Goal: Feedback & Contribution: Contribute content

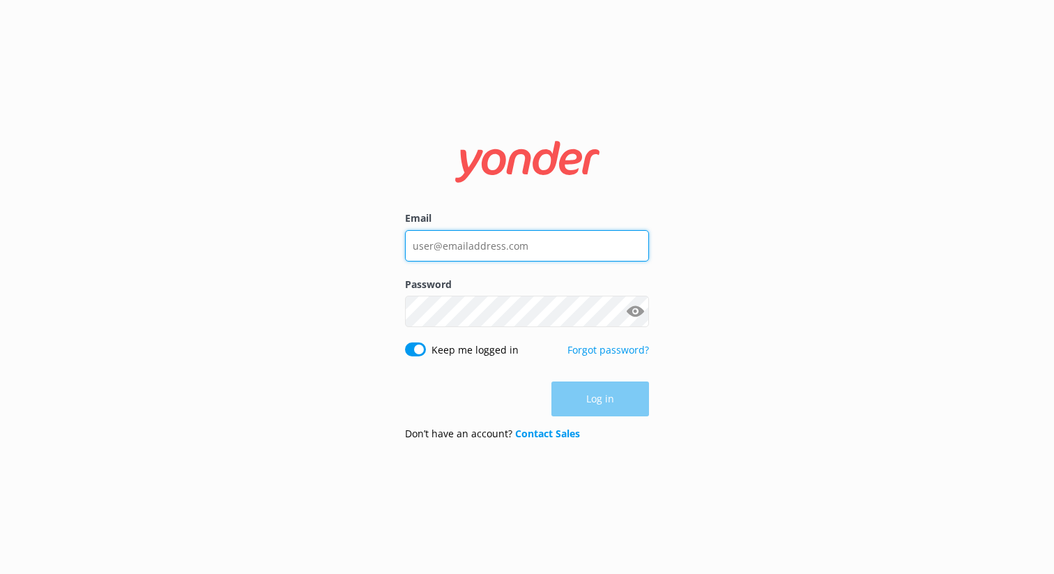
click at [494, 249] on input "Email" at bounding box center [527, 245] width 244 height 31
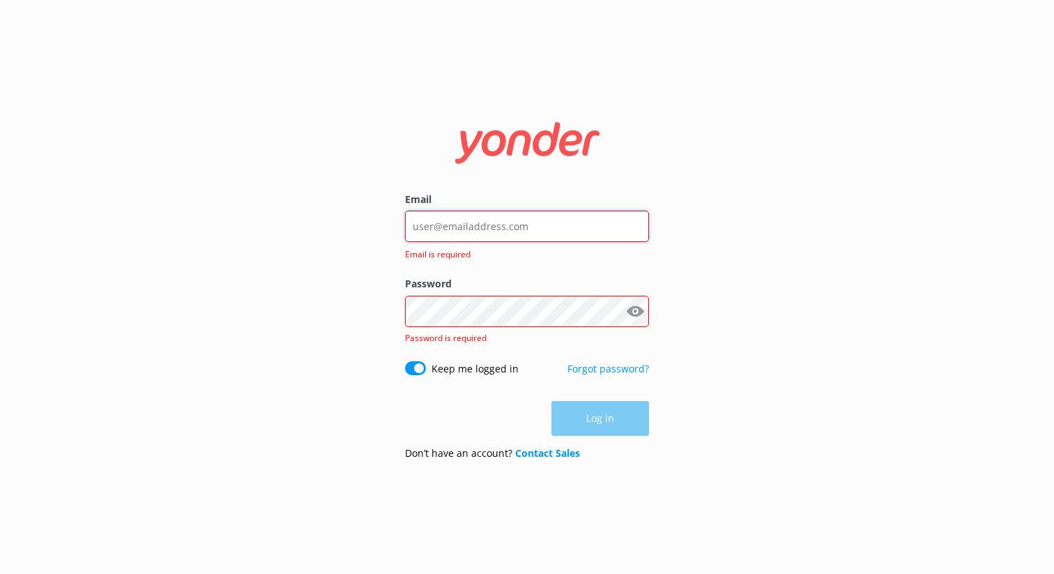
type input "[EMAIL_ADDRESS][DOMAIN_NAME]"
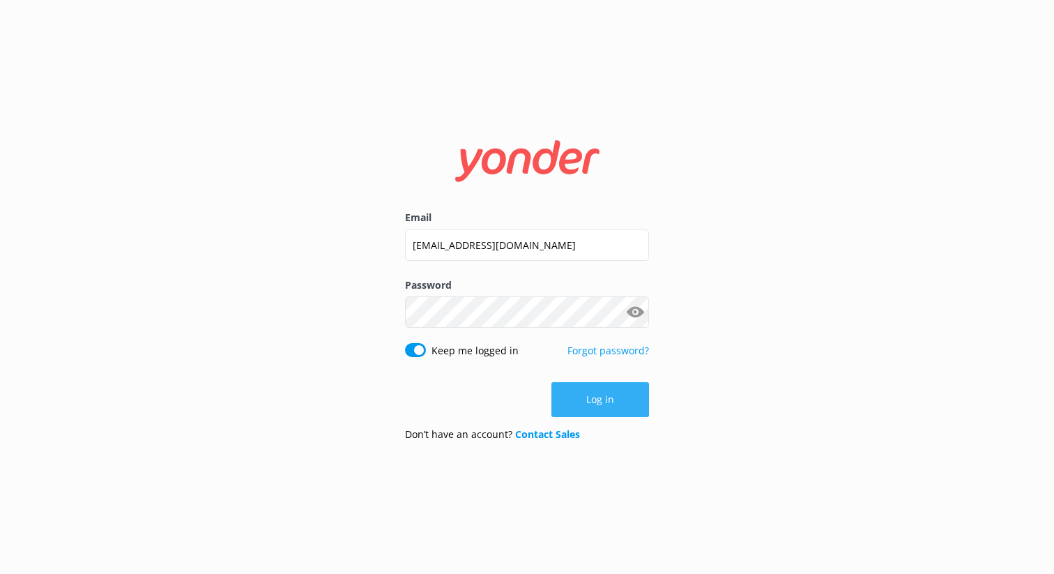
click at [598, 406] on button "Log in" at bounding box center [600, 399] width 98 height 35
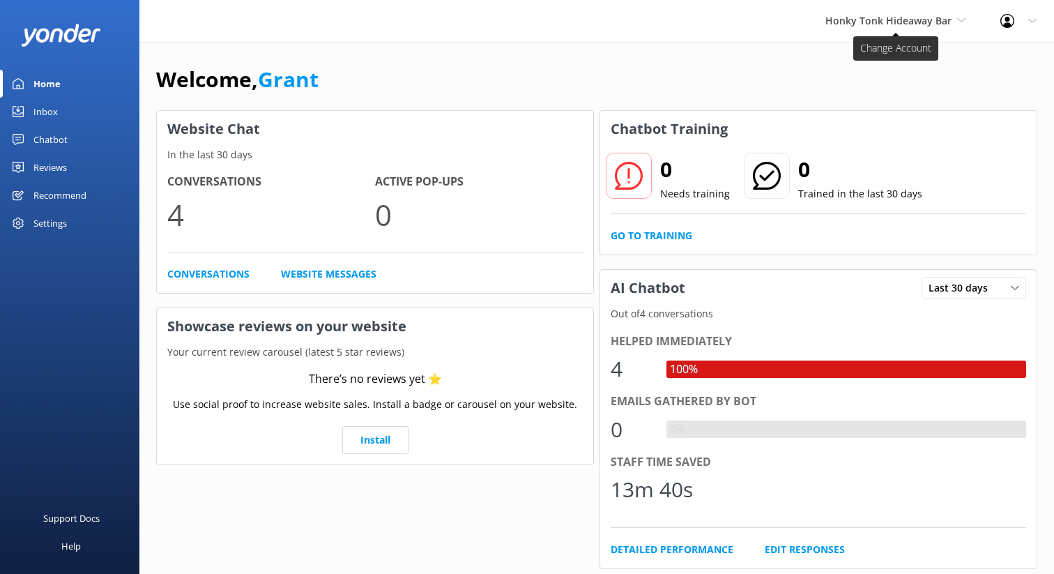
click at [956, 24] on span "Honky Tonk Hideaway Bar" at bounding box center [895, 20] width 140 height 15
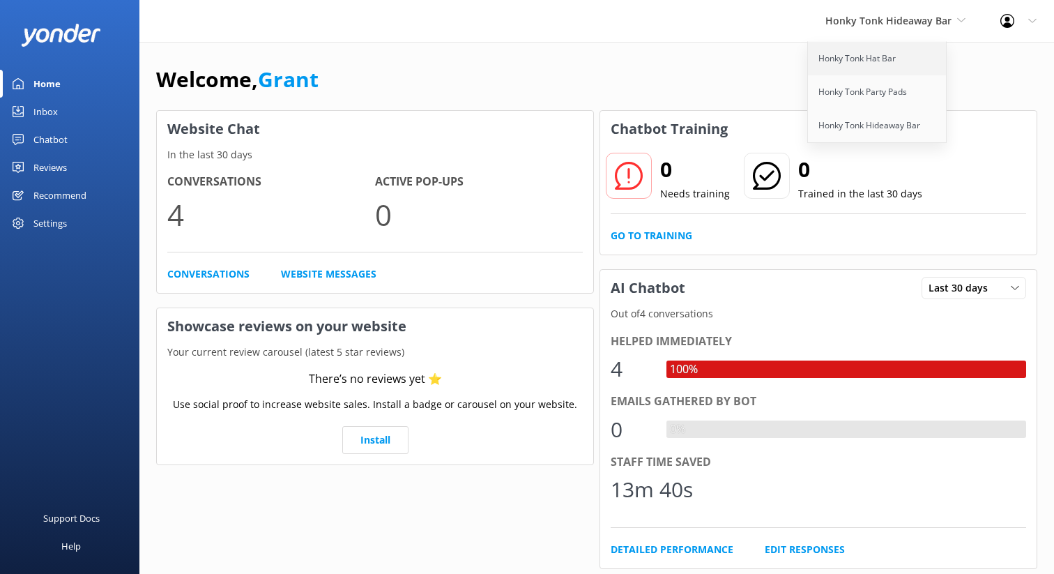
click at [859, 62] on link "Honky Tonk Hat Bar" at bounding box center [877, 58] width 139 height 33
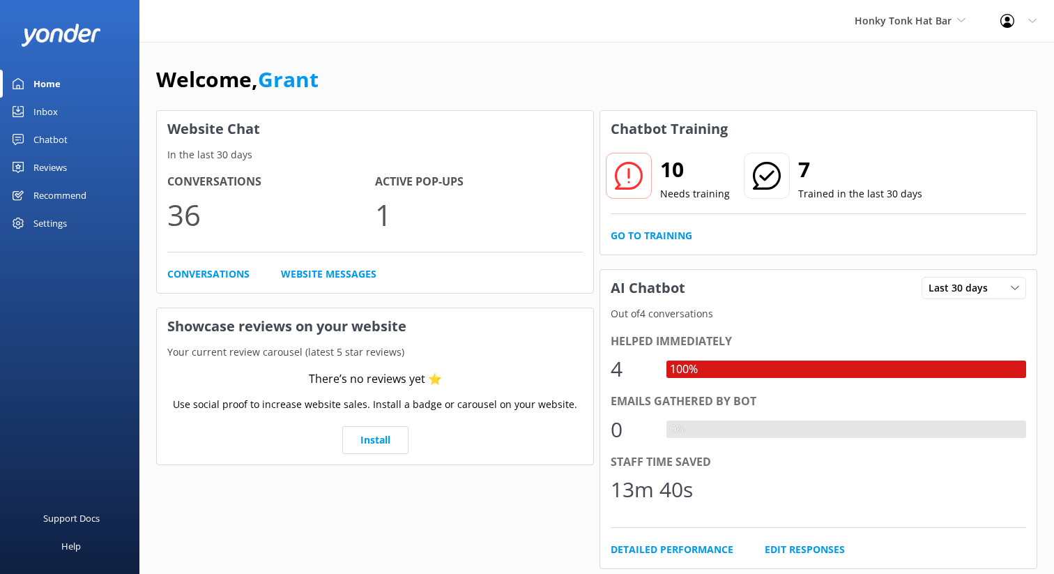
click at [629, 185] on icon at bounding box center [629, 176] width 28 height 28
click at [640, 169] on use at bounding box center [629, 176] width 28 height 28
click at [641, 236] on link "Go to Training" at bounding box center [651, 235] width 82 height 15
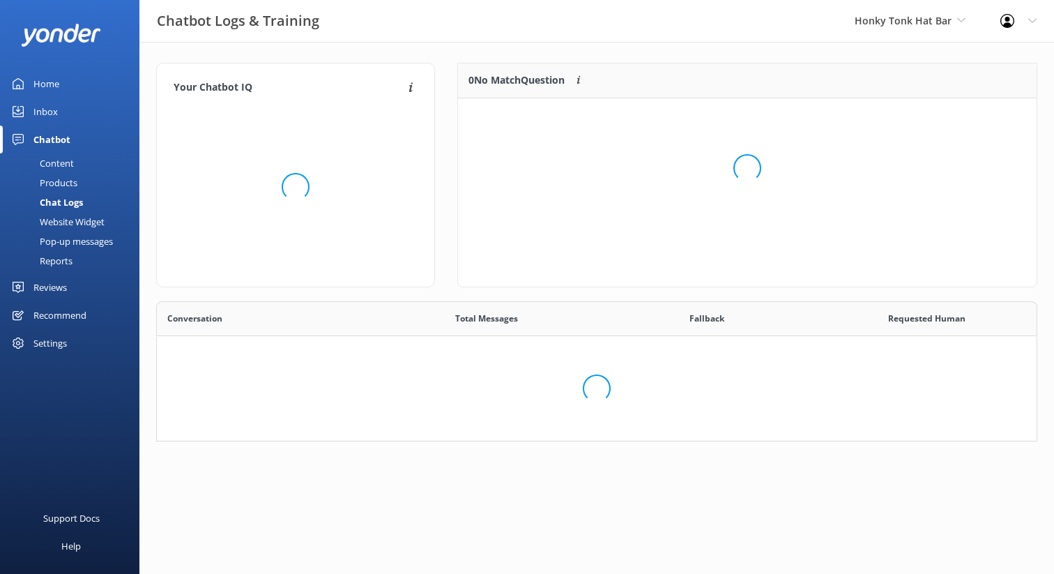
scroll to position [489, 879]
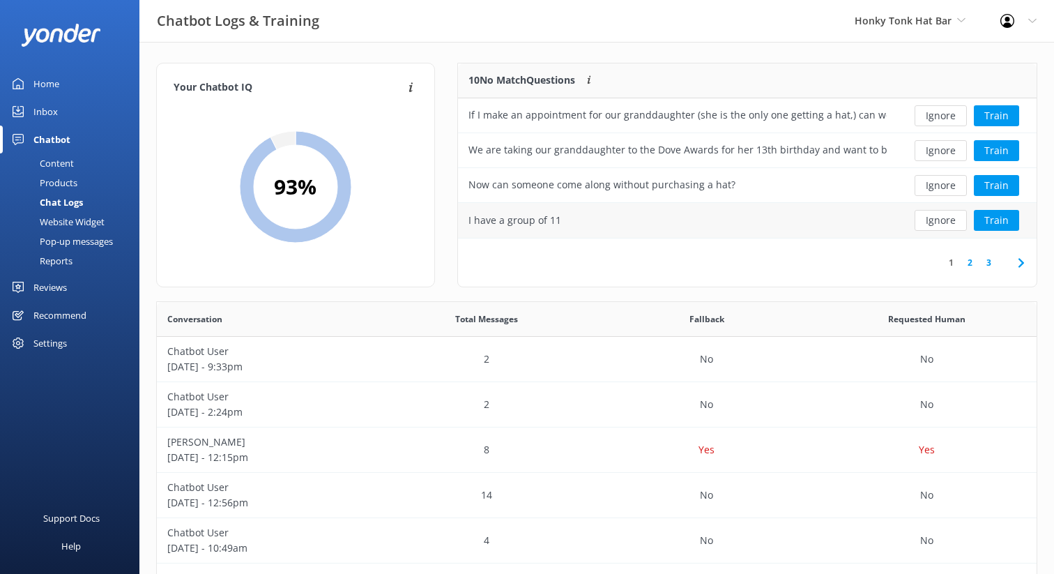
click at [669, 224] on div "I have a group of 11" at bounding box center [677, 220] width 439 height 35
click at [783, 220] on div "I have a group of 11" at bounding box center [677, 220] width 439 height 35
click at [995, 217] on button "Train" at bounding box center [996, 220] width 45 height 21
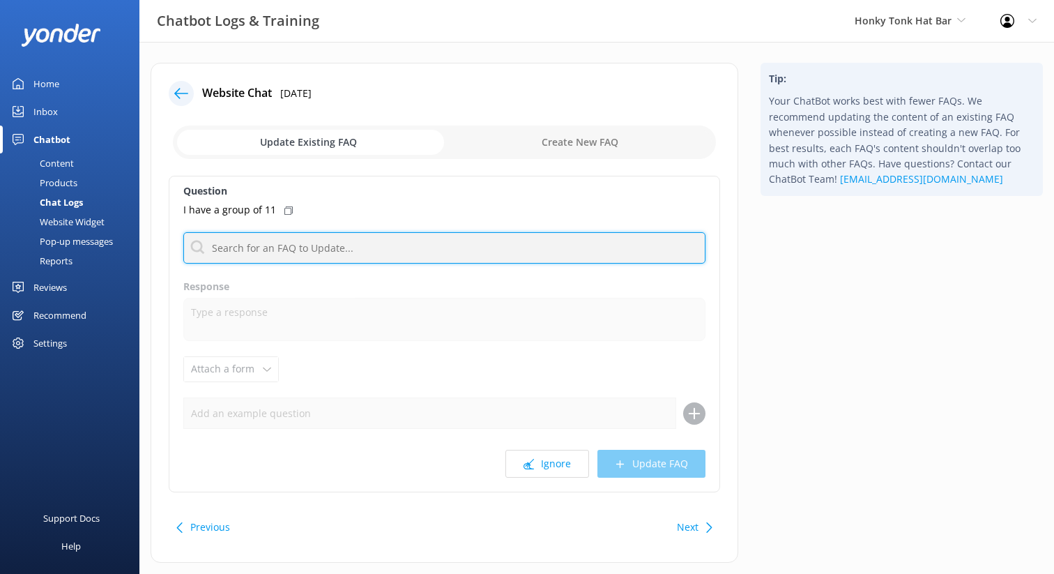
click at [246, 252] on input "text" at bounding box center [444, 247] width 522 height 31
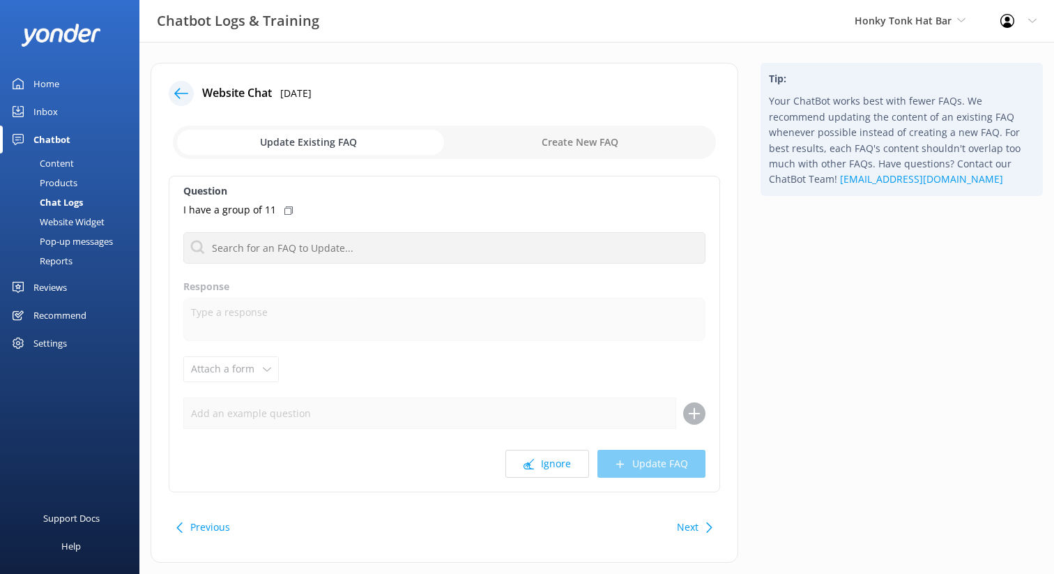
click at [440, 283] on label "Response" at bounding box center [444, 286] width 522 height 15
click at [532, 140] on input "checkbox" at bounding box center [444, 141] width 543 height 33
checkbox input "true"
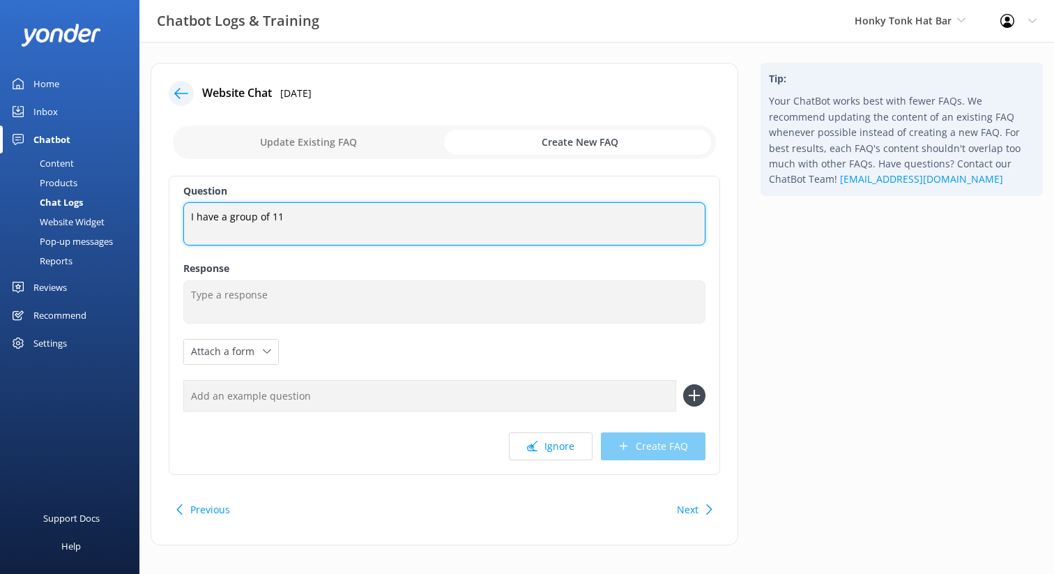
click at [300, 226] on textarea "I have a group of 11" at bounding box center [444, 223] width 522 height 43
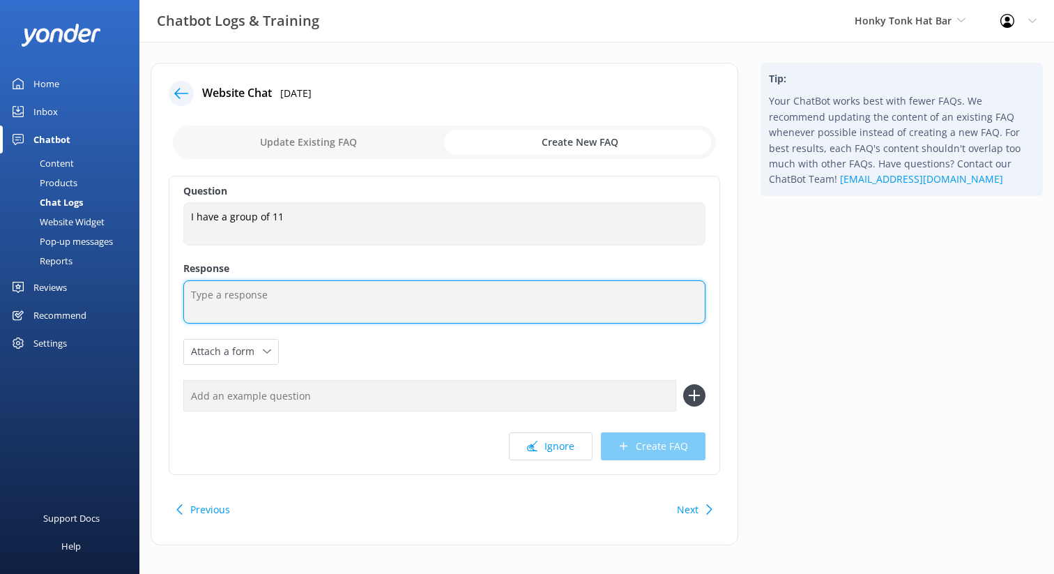
click at [238, 289] on textarea at bounding box center [444, 301] width 522 height 43
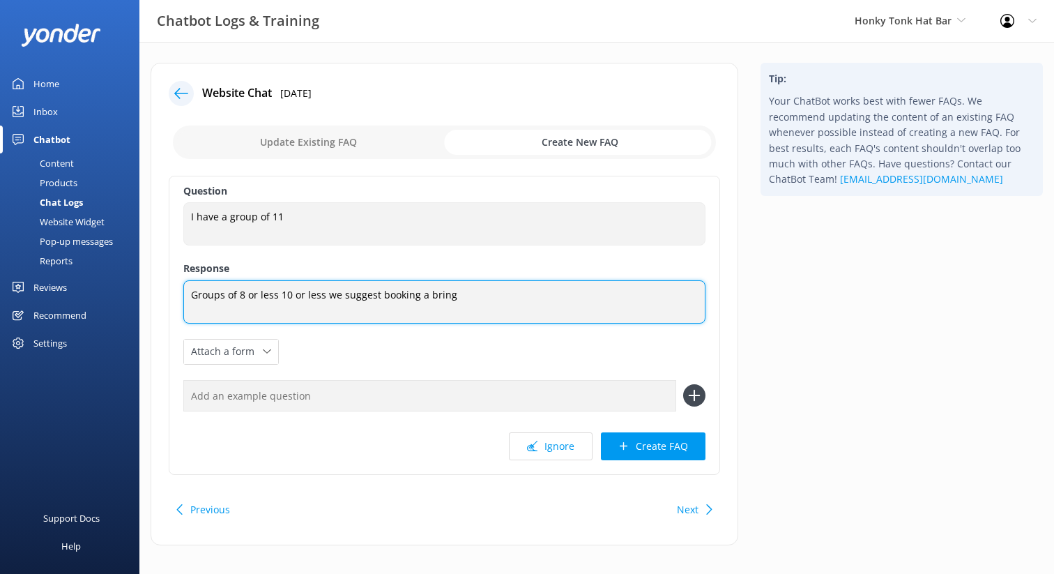
click at [244, 296] on textarea "Groups of 8 or less 10 or less we suggest booking a bring" at bounding box center [444, 301] width 522 height 43
click at [282, 295] on textarea "Groups of or less 10 or less we suggest booking a bring" at bounding box center [444, 301] width 522 height 43
click at [444, 300] on textarea "Groups of or less 10 or less we suggest booking a bring" at bounding box center [444, 301] width 522 height 43
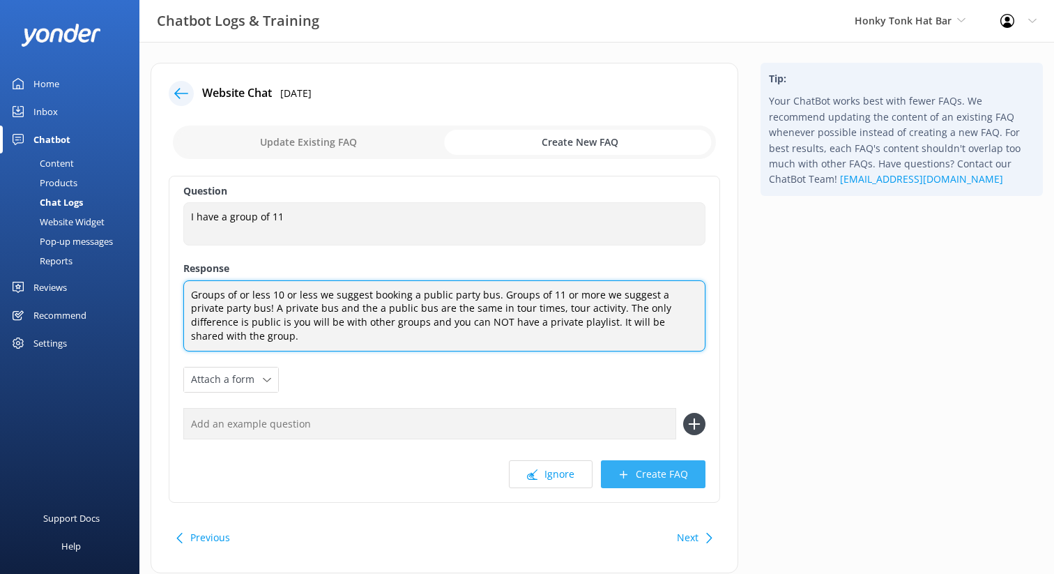
type textarea "Groups of or less 10 or less we suggest booking a public party bus. Groups of 1…"
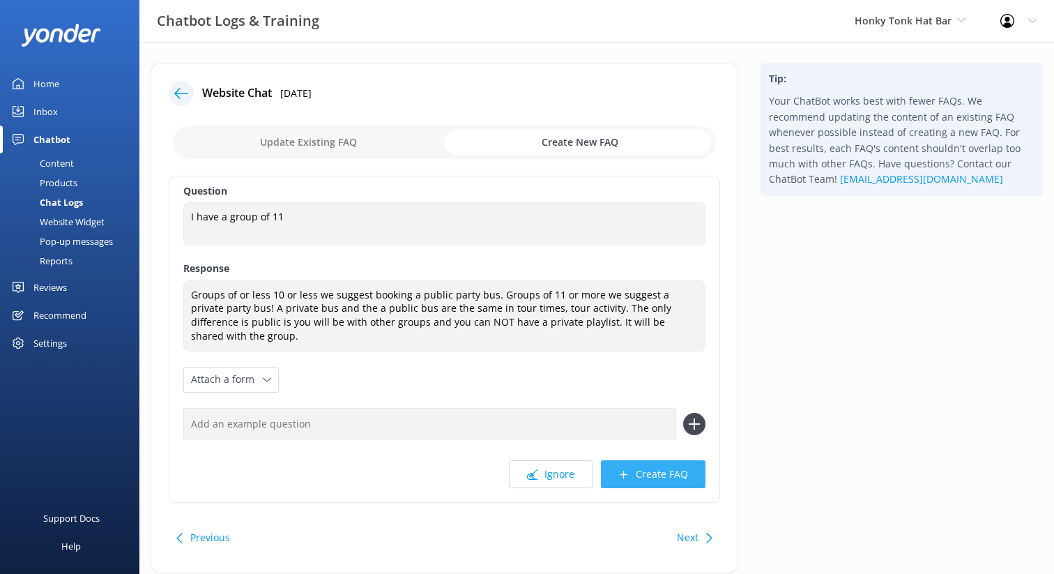
click at [645, 464] on button "Create FAQ" at bounding box center [653, 474] width 105 height 28
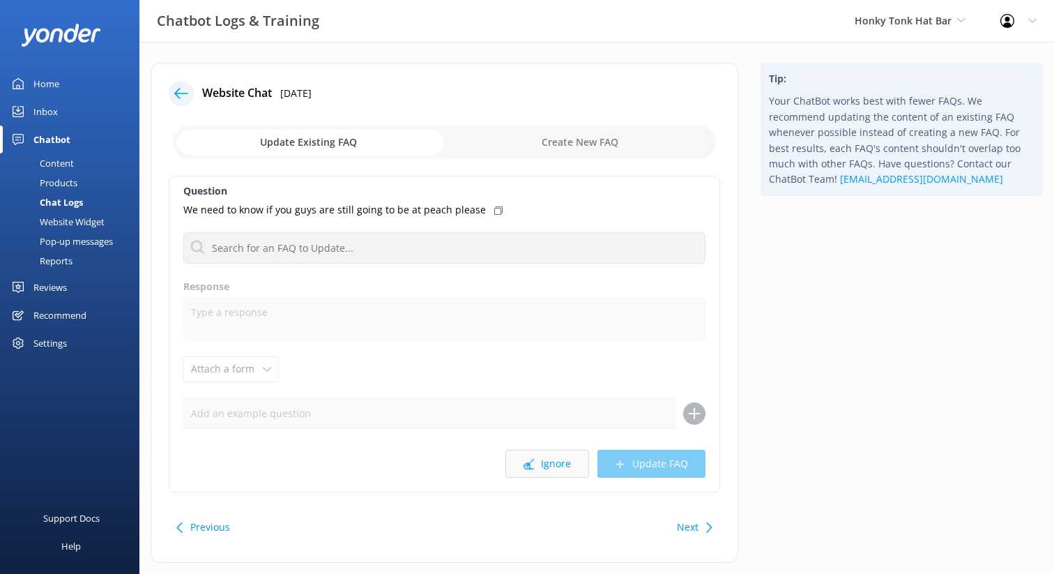
click at [558, 462] on button "Ignore" at bounding box center [547, 463] width 84 height 28
click at [573, 142] on input "checkbox" at bounding box center [444, 141] width 543 height 33
checkbox input "true"
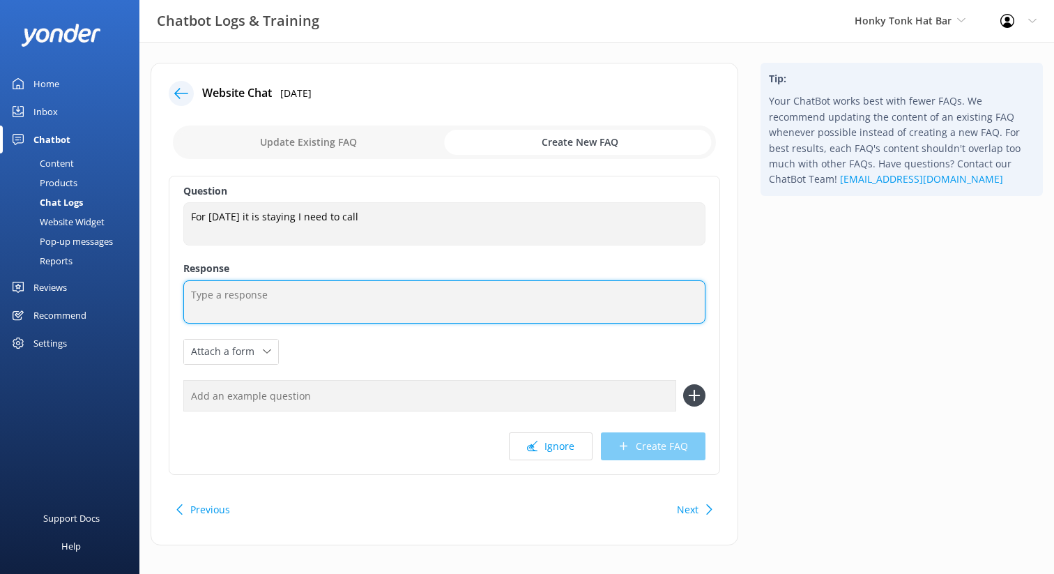
click at [302, 298] on textarea at bounding box center [444, 301] width 522 height 43
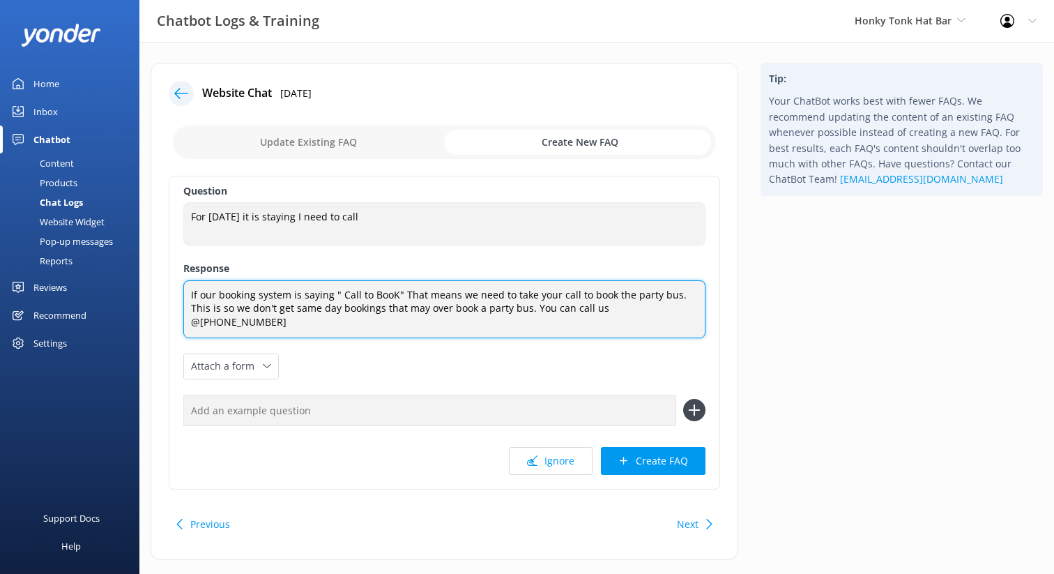
click at [587, 311] on textarea "If our booking system is saying " Call to BooK" That means we need to take your…" at bounding box center [444, 309] width 522 height 58
click at [651, 307] on textarea "If our booking system is saying " Call to BooK" That means we need to take your…" at bounding box center [444, 309] width 522 height 58
type textarea "If our booking system is saying " Call to BooK" That means we need to take your…"
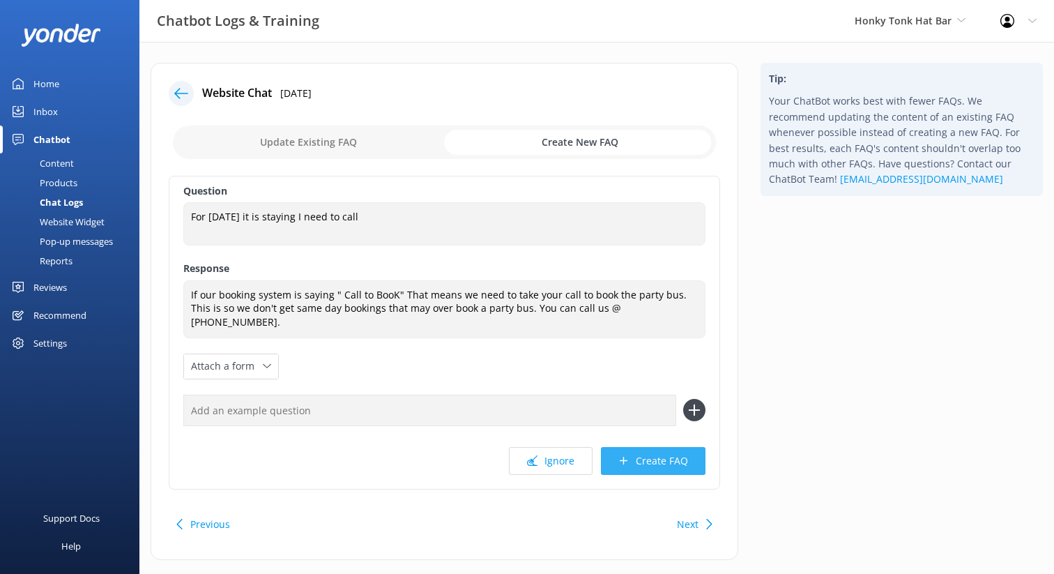
click at [663, 450] on button "Create FAQ" at bounding box center [653, 461] width 105 height 28
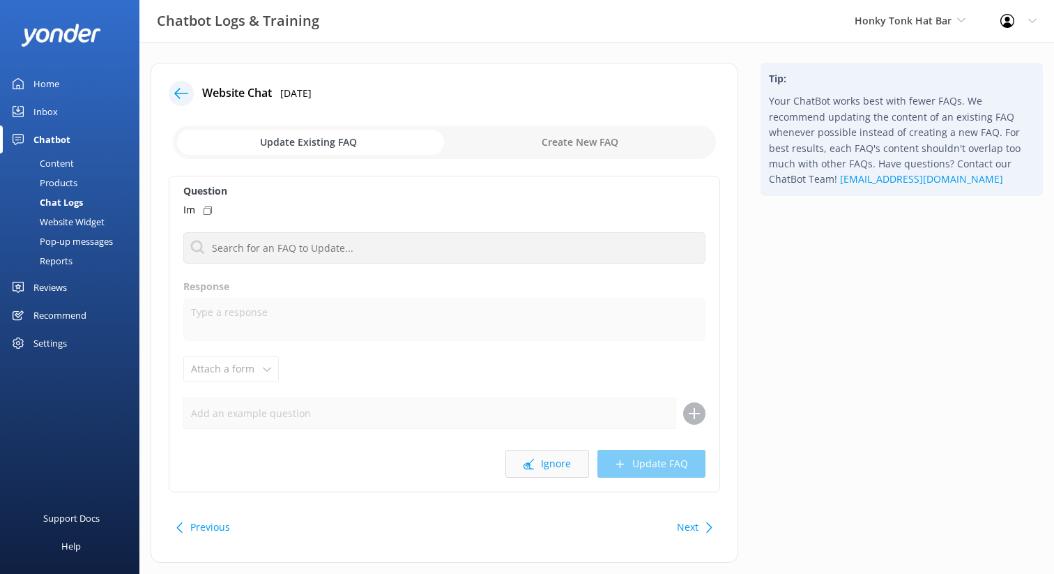
click at [549, 461] on button "Ignore" at bounding box center [547, 463] width 84 height 28
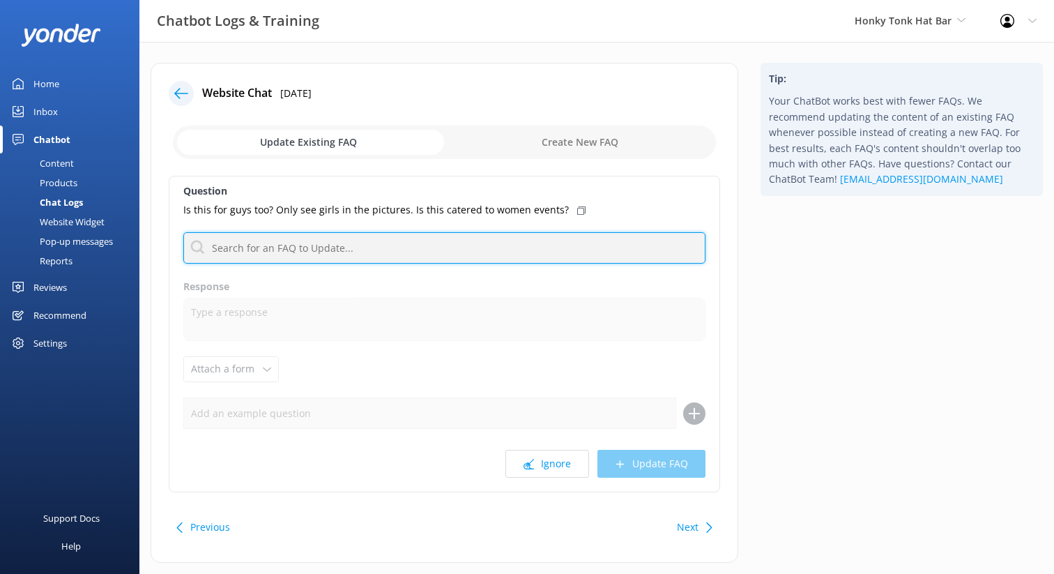
click at [355, 247] on input "text" at bounding box center [444, 247] width 522 height 31
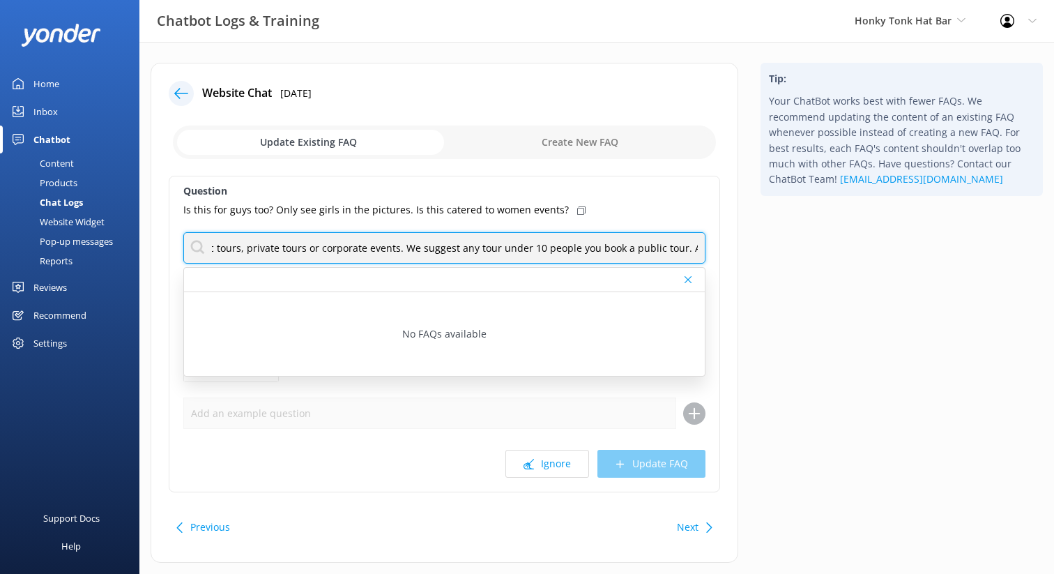
scroll to position [0, 439]
click at [463, 249] on input "Our party buses are for guys, girls, young, old, and everything in between. We …" at bounding box center [444, 247] width 522 height 31
click at [695, 250] on input "Our party buses are for guys, girls, young, old, and everything in between. We …" at bounding box center [444, 247] width 522 height 31
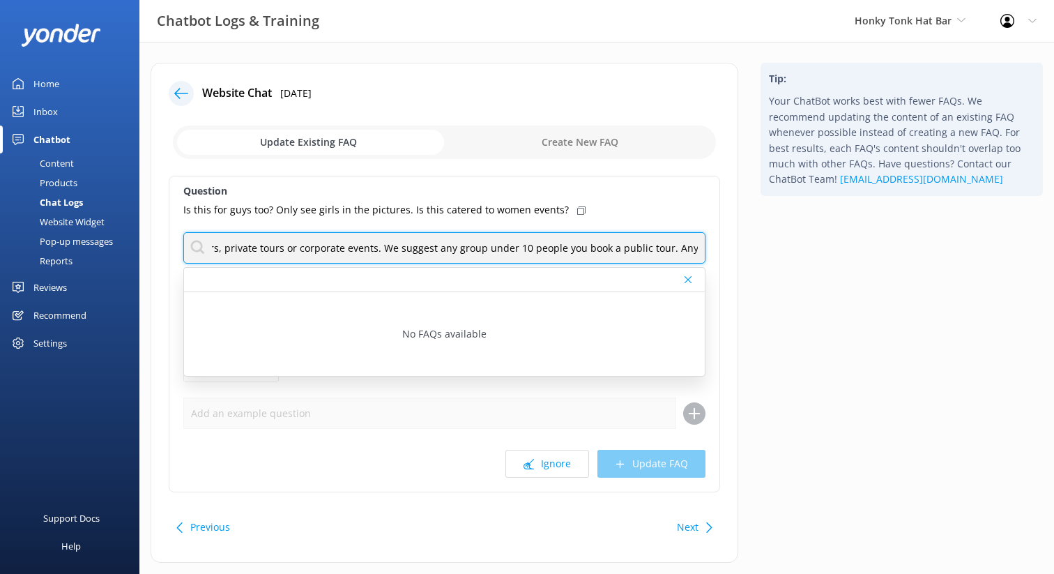
click at [695, 249] on input "Our party buses are for guys, girls, young, old, and everything in between. We …" at bounding box center [444, 247] width 522 height 31
type input "Our party buses are for guys, girls, young, old, and everything in between. We …"
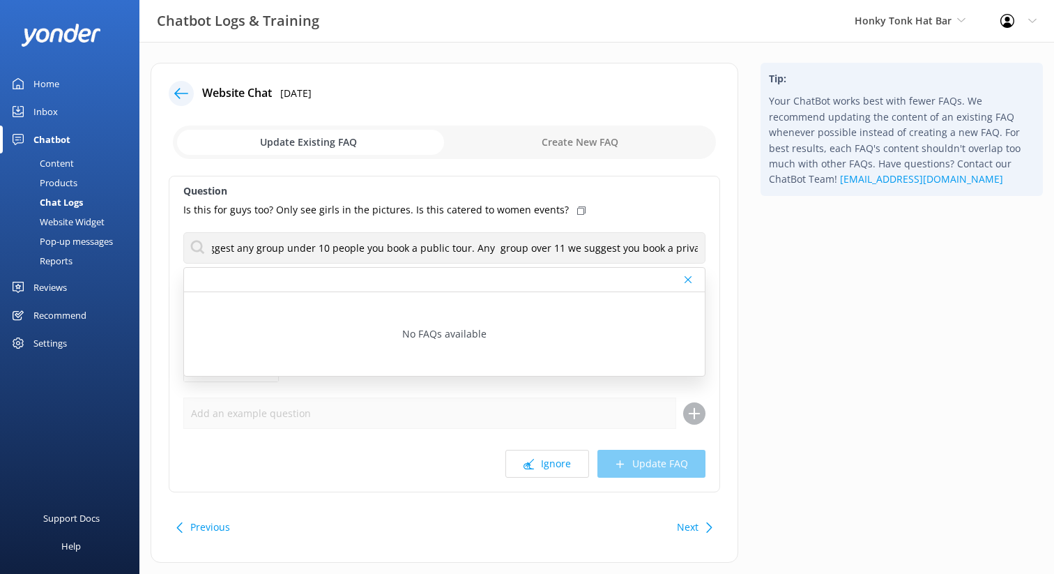
click at [602, 199] on label "Question" at bounding box center [444, 190] width 522 height 15
click at [644, 460] on div "Ignore Update FAQ" at bounding box center [444, 463] width 522 height 28
click at [604, 213] on div "Is this for guys too? Only see girls in the pictures. Is this catered to women …" at bounding box center [444, 209] width 522 height 15
click at [590, 146] on input "checkbox" at bounding box center [444, 141] width 543 height 33
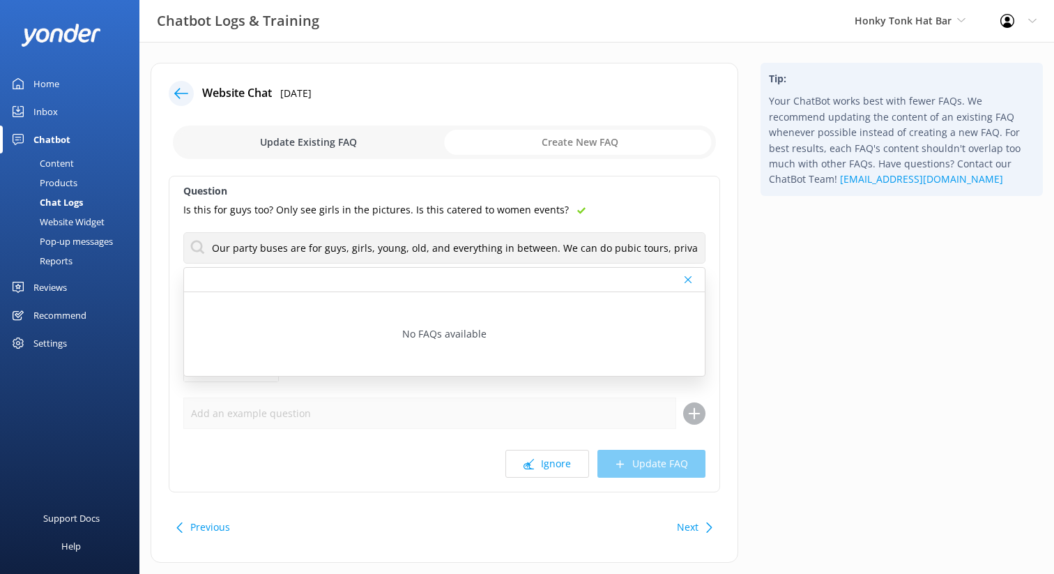
checkbox input "true"
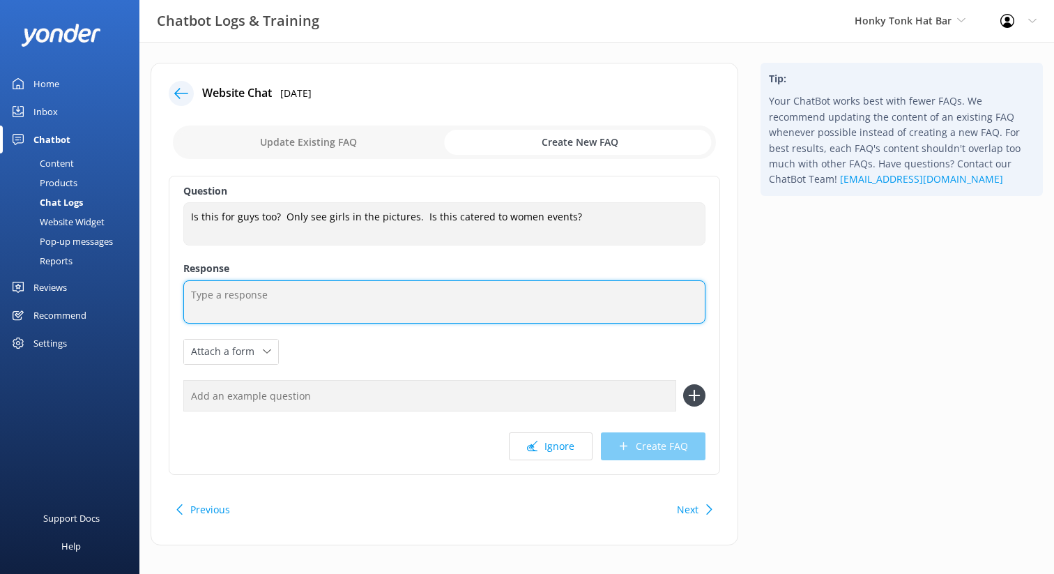
click at [319, 303] on textarea at bounding box center [444, 301] width 522 height 43
type textarea "W"
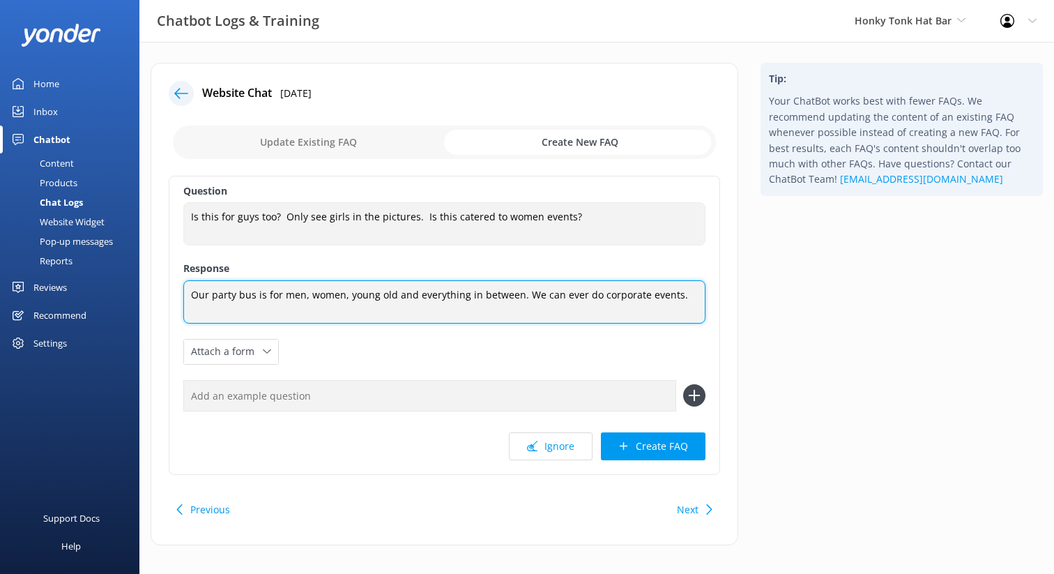
click at [574, 298] on textarea "Our party bus is for men, women, young old and everything in between. We can ev…" at bounding box center [444, 301] width 522 height 43
click at [666, 298] on textarea "Our party bus is for men, women, young old and everything in between. We also d…" at bounding box center [444, 301] width 522 height 43
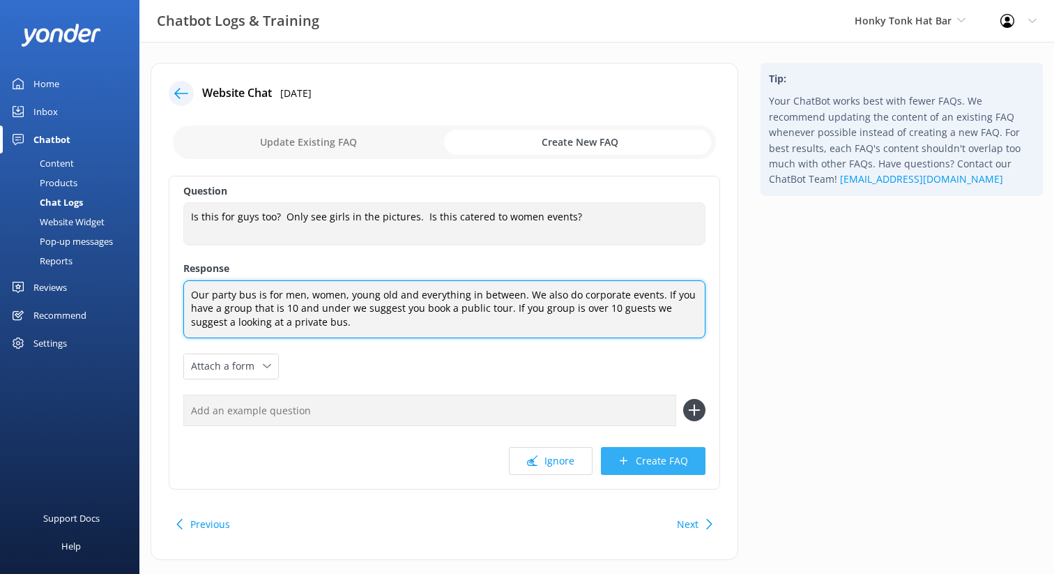
type textarea "Our party bus is for men, women, young old and everything in between. We also d…"
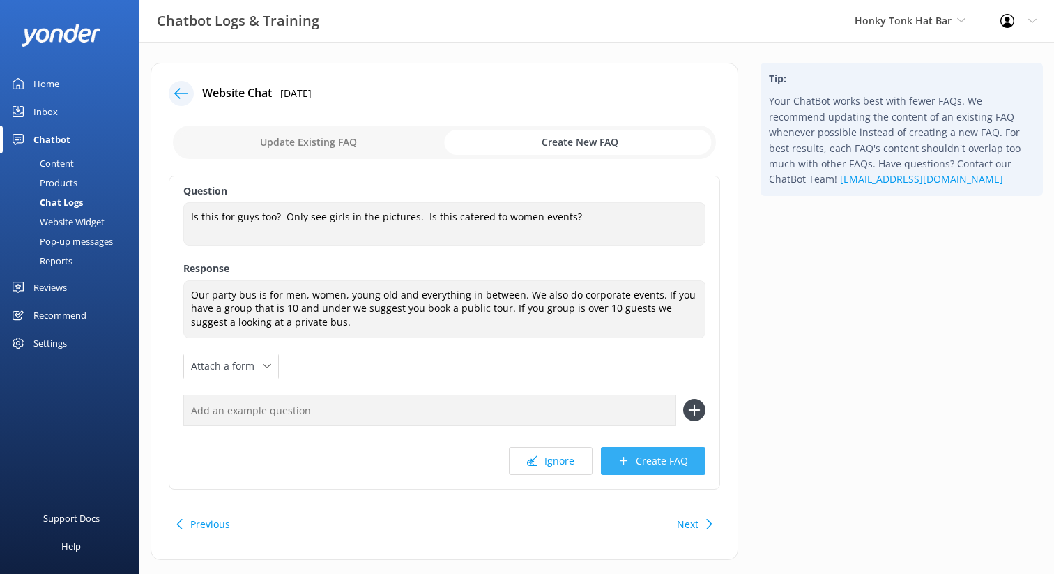
click at [675, 459] on button "Create FAQ" at bounding box center [653, 461] width 105 height 28
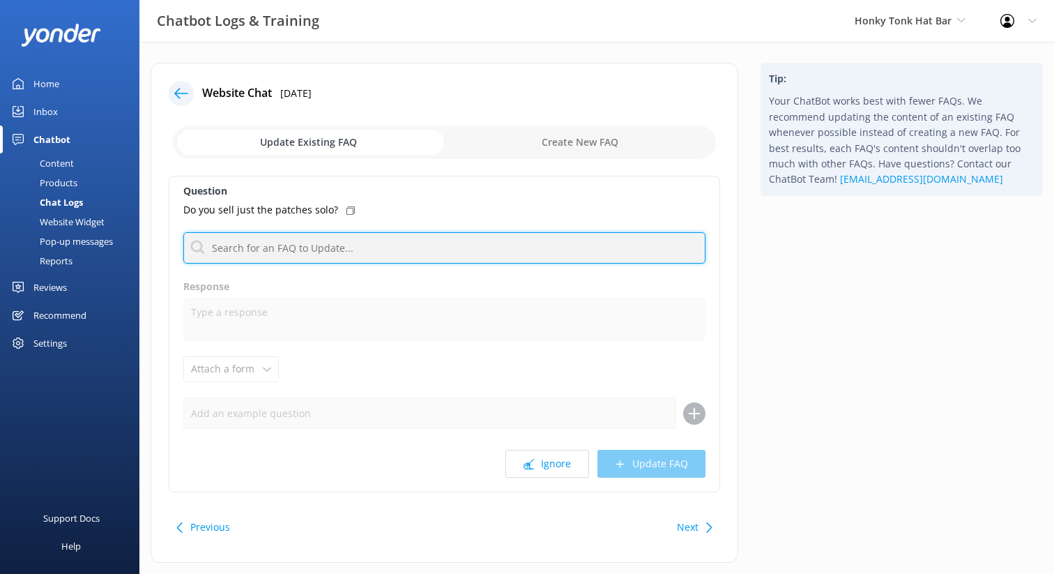
click at [341, 243] on input "text" at bounding box center [444, 247] width 522 height 31
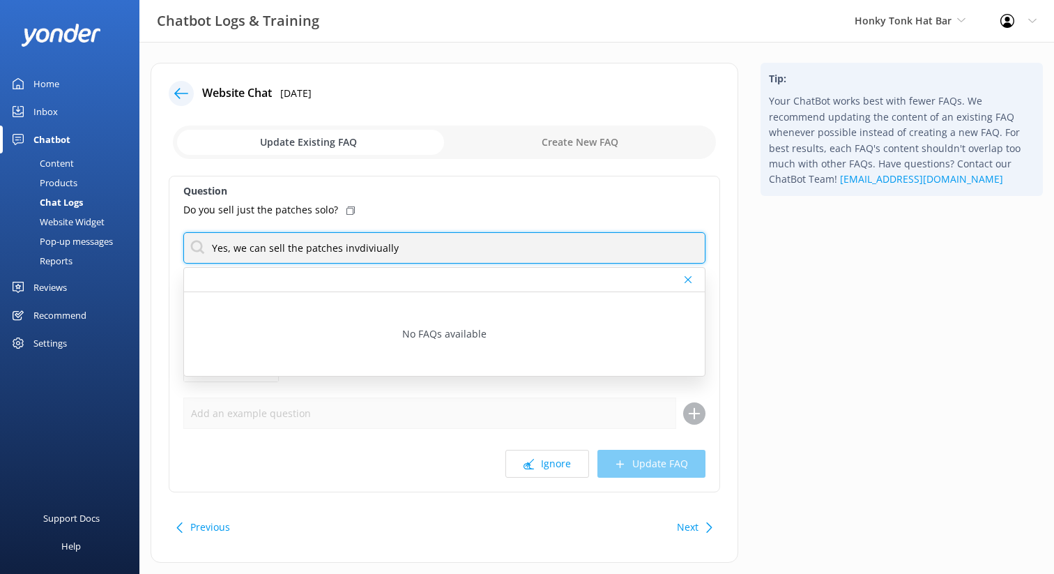
click at [368, 245] on input "Yes, we can sell the patches invdiviually" at bounding box center [444, 247] width 522 height 31
click at [398, 252] on input "Yes, we can sell the patches invdiviually" at bounding box center [444, 247] width 522 height 31
click at [400, 245] on input "Yes, we can sell the patches invdiviually." at bounding box center [444, 247] width 522 height 31
drag, startPoint x: 399, startPoint y: 243, endPoint x: 290, endPoint y: 229, distance: 109.5
click at [290, 229] on div "Question Do you sell just the patches solo? Yes, we can sell the patches indivi…" at bounding box center [444, 334] width 551 height 316
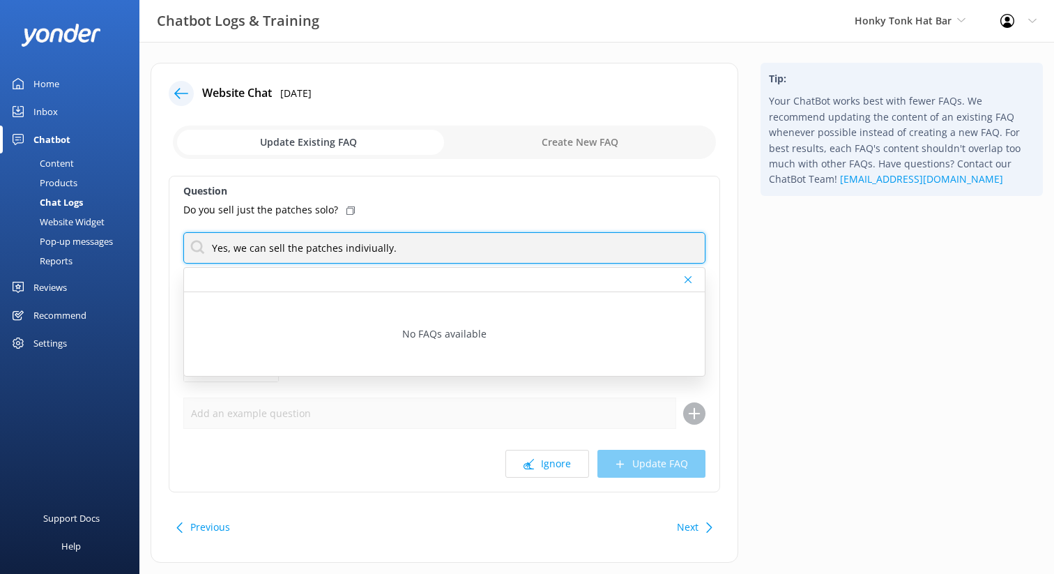
type input "Yes, we can sell the patches indiviually."
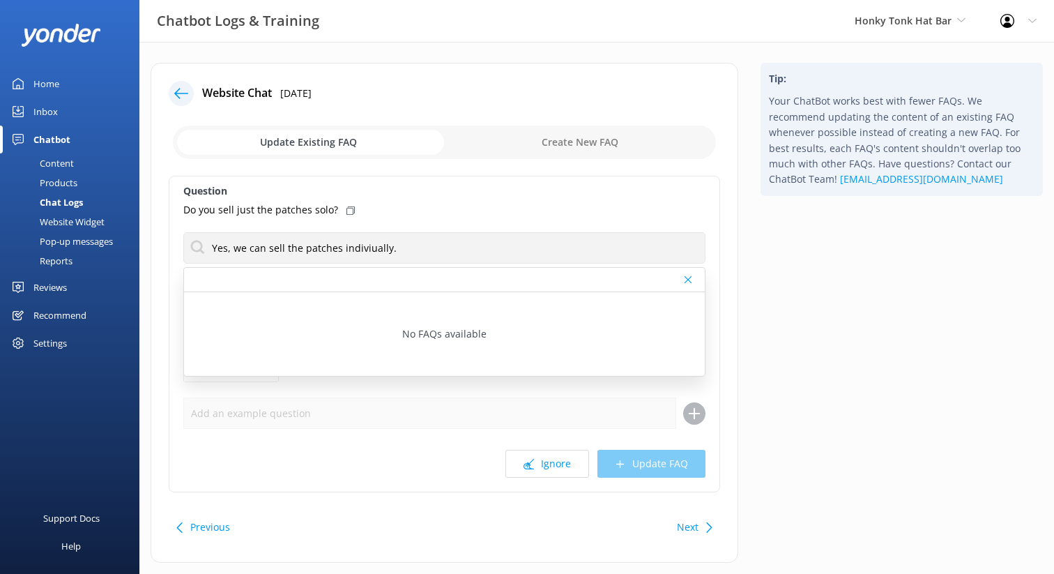
click at [557, 150] on input "checkbox" at bounding box center [444, 141] width 543 height 33
checkbox input "true"
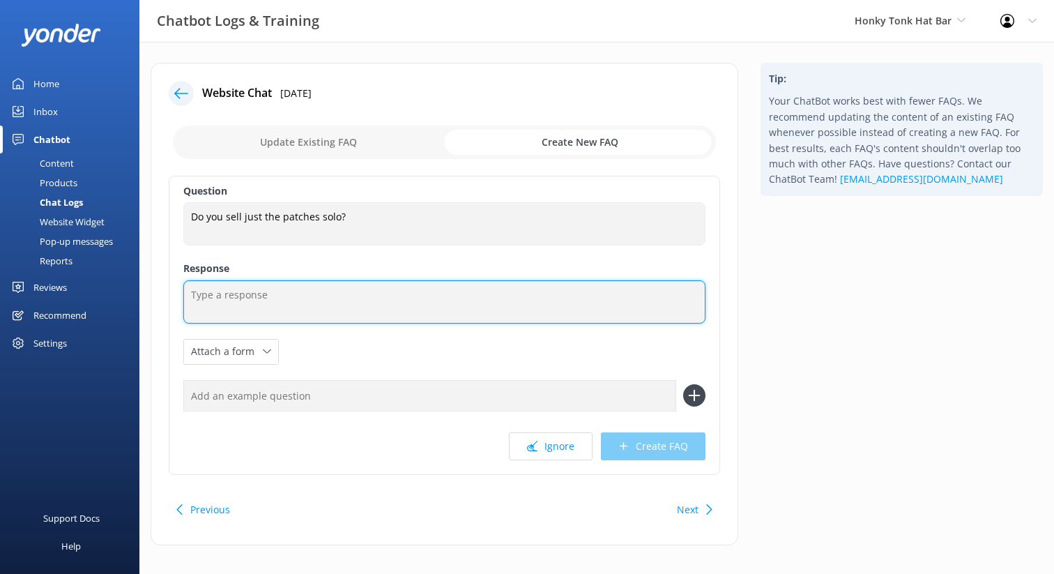
click at [274, 304] on textarea at bounding box center [444, 301] width 522 height 43
click at [256, 300] on textarea at bounding box center [444, 301] width 522 height 43
paste textarea "Yes, we can sell the patches indiviually."
click at [383, 297] on textarea "Yes, we can sell the patches individually." at bounding box center [444, 301] width 522 height 43
type textarea "Yes, we can sell the patches individually."
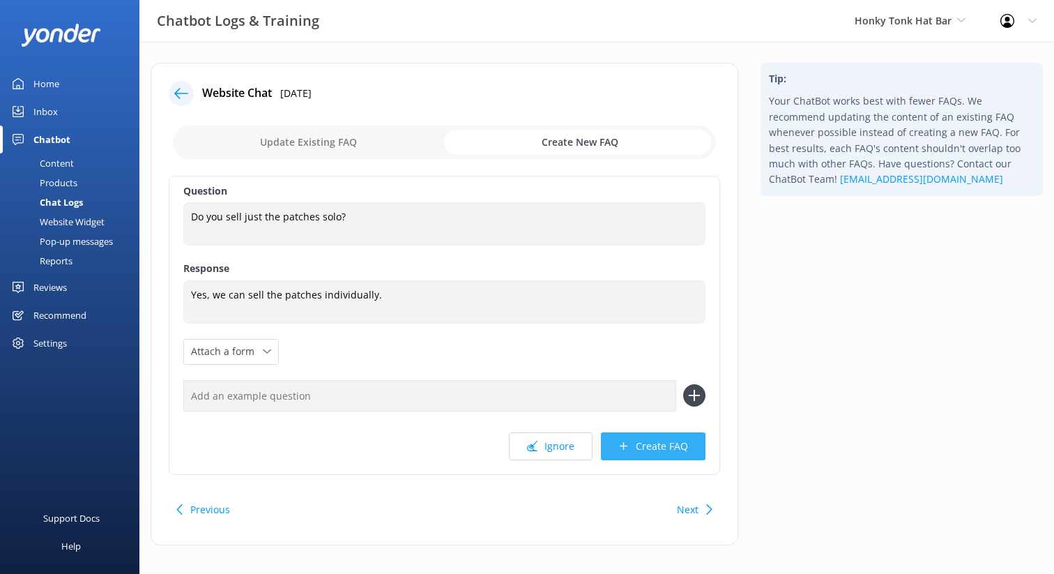
click at [630, 441] on button "Create FAQ" at bounding box center [653, 446] width 105 height 28
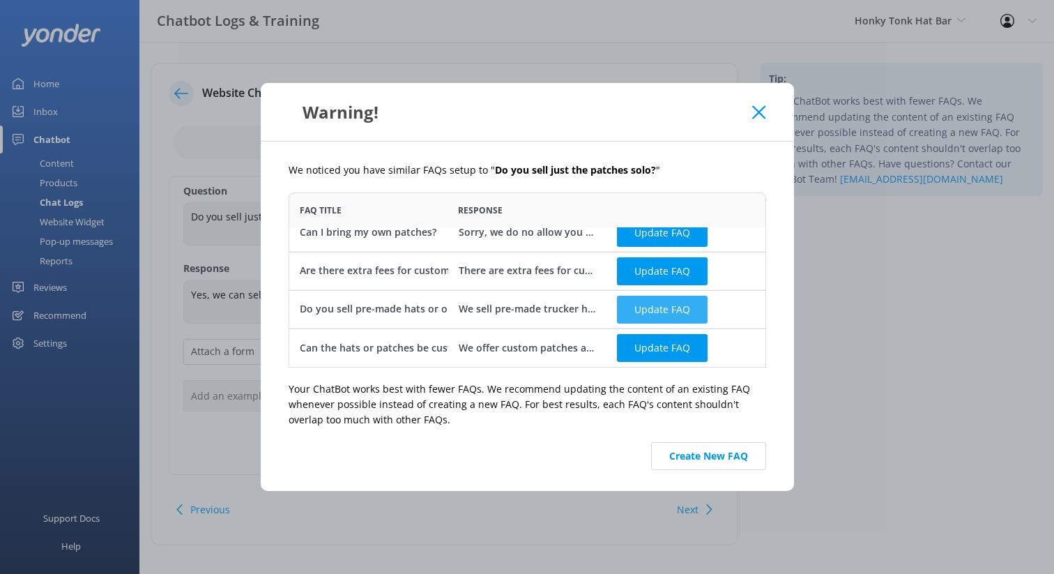
scroll to position [13, 0]
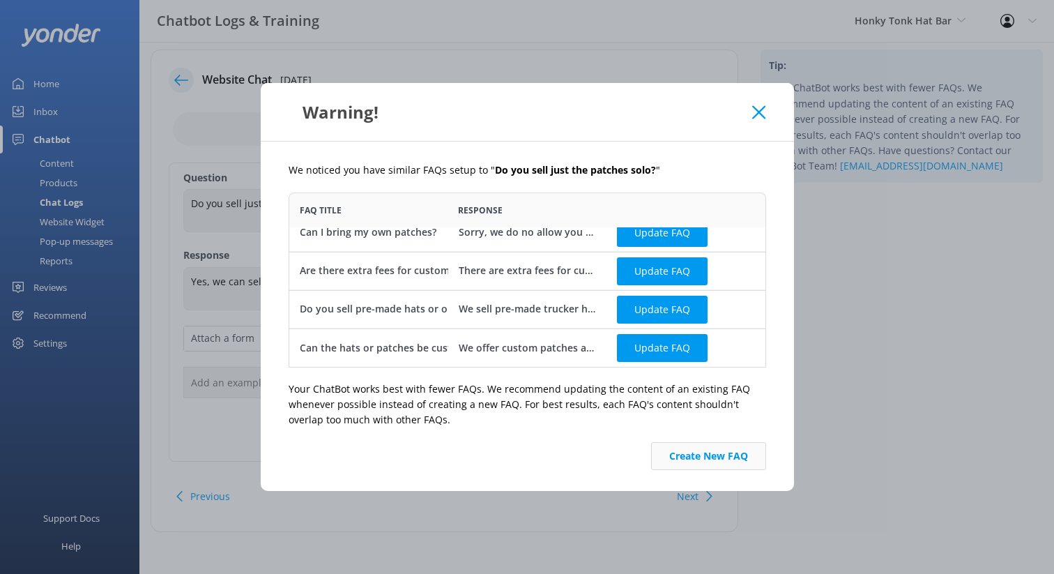
click at [714, 461] on button "Create New FAQ" at bounding box center [708, 456] width 115 height 28
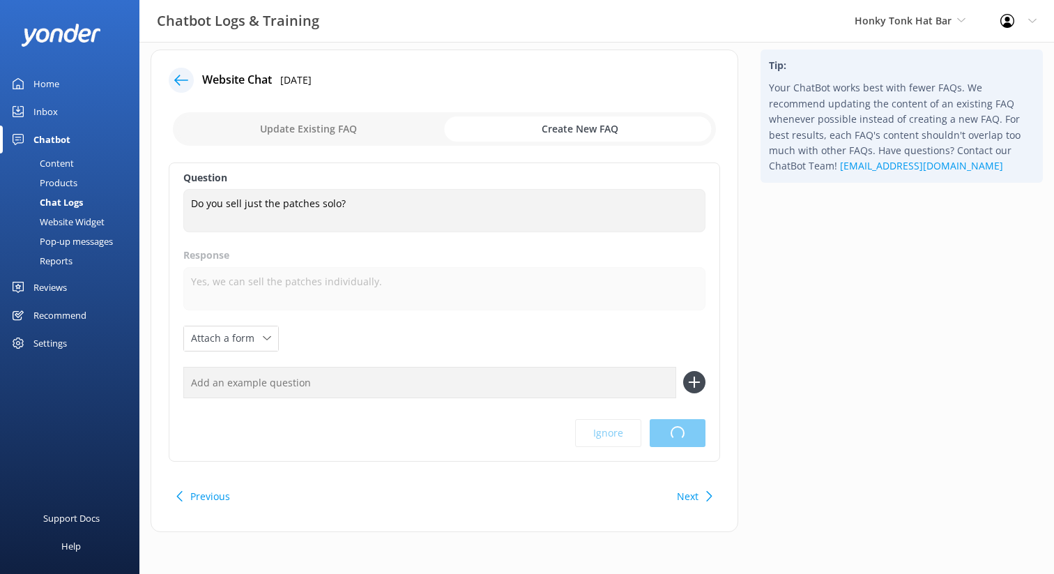
scroll to position [0, 0]
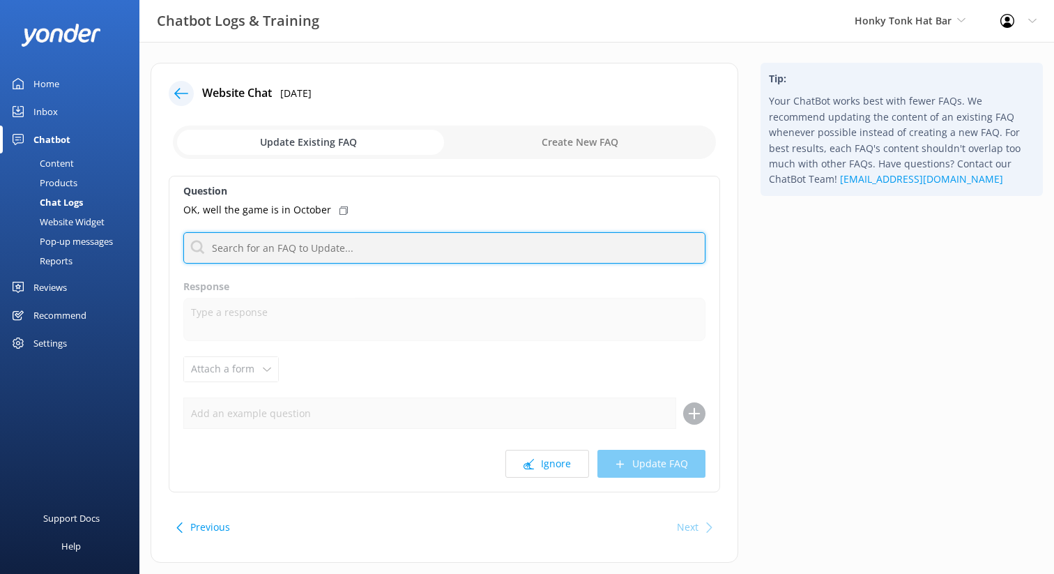
click at [408, 250] on input "text" at bounding box center [444, 247] width 522 height 31
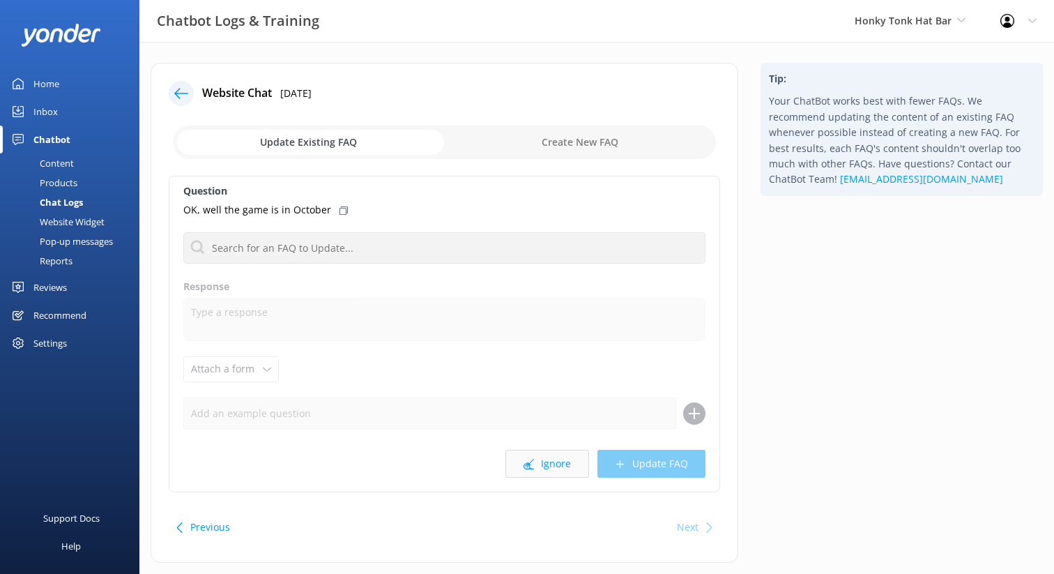
click at [562, 466] on button "Ignore" at bounding box center [547, 463] width 84 height 28
click at [542, 147] on input "checkbox" at bounding box center [444, 141] width 543 height 33
checkbox input "true"
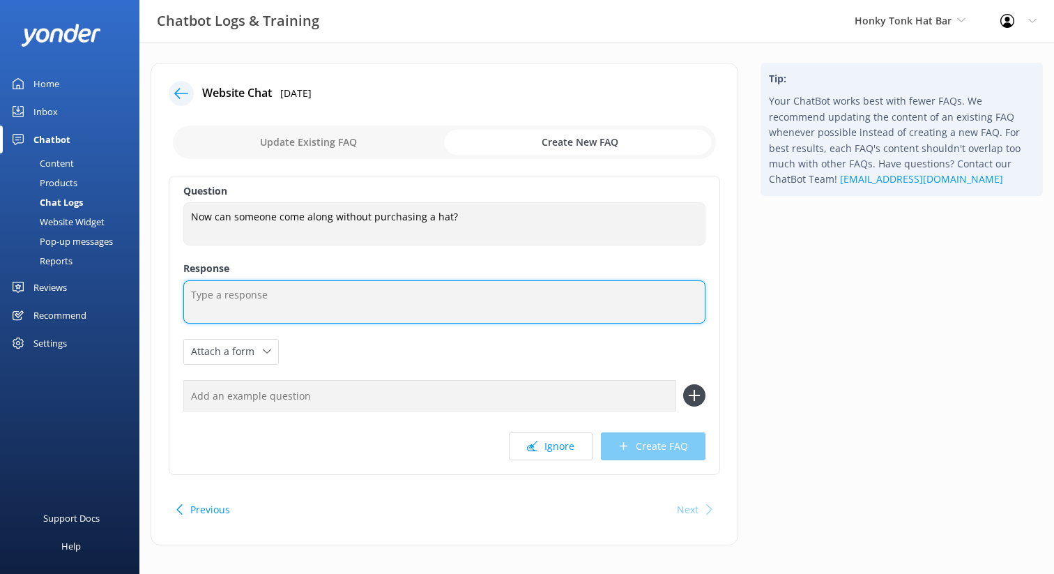
click at [294, 301] on textarea at bounding box center [444, 301] width 522 height 43
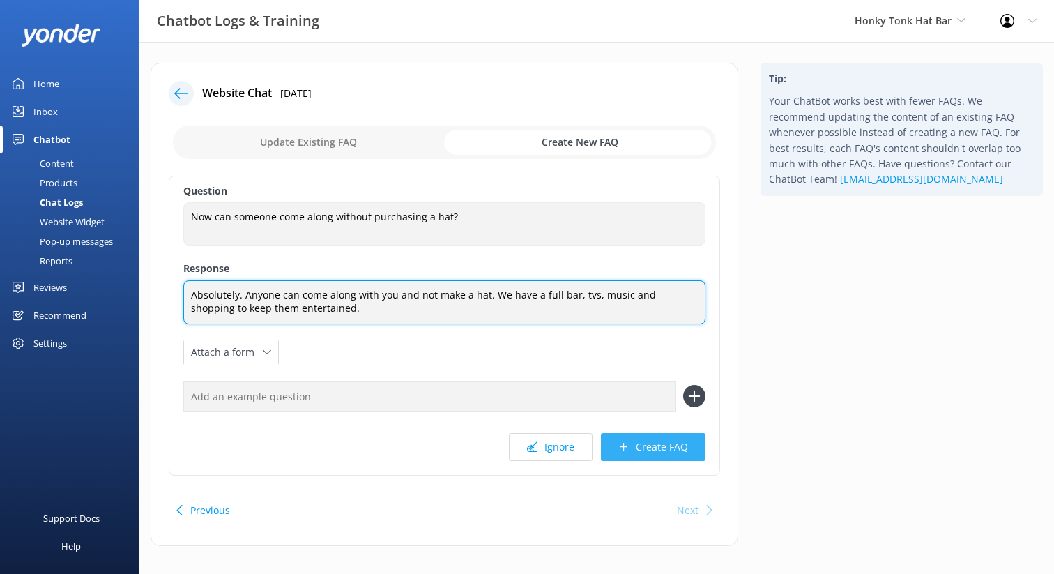
type textarea "Absolutely. Anyone can come along with you and not make a hat. We have a full b…"
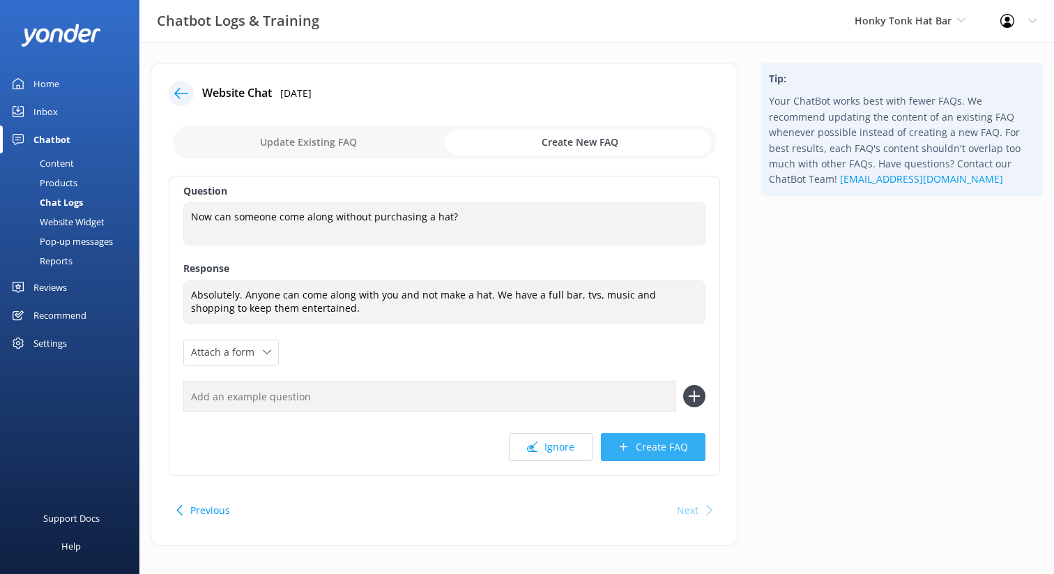
click at [643, 445] on button "Create FAQ" at bounding box center [653, 447] width 105 height 28
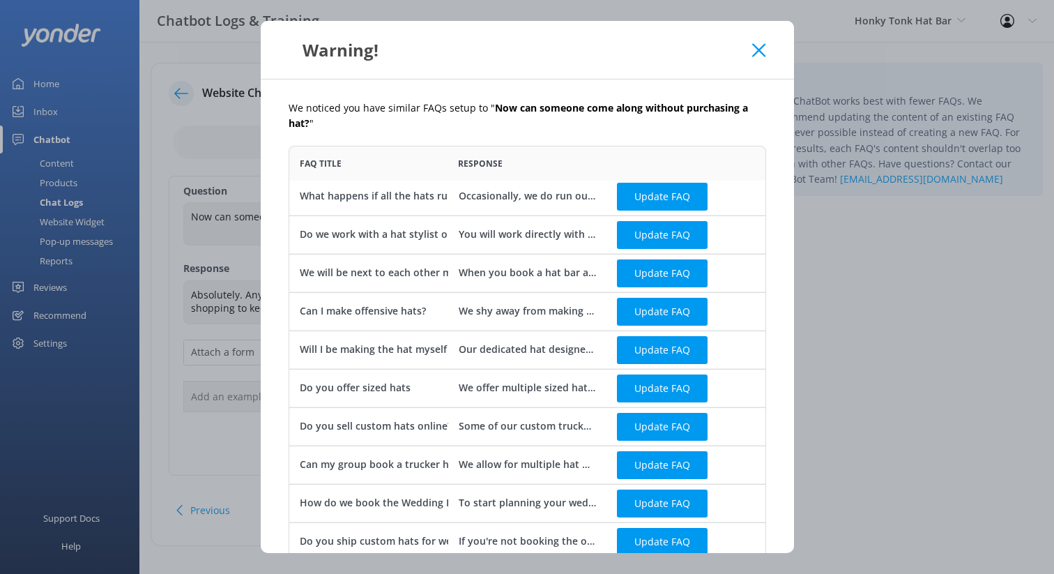
scroll to position [169, 0]
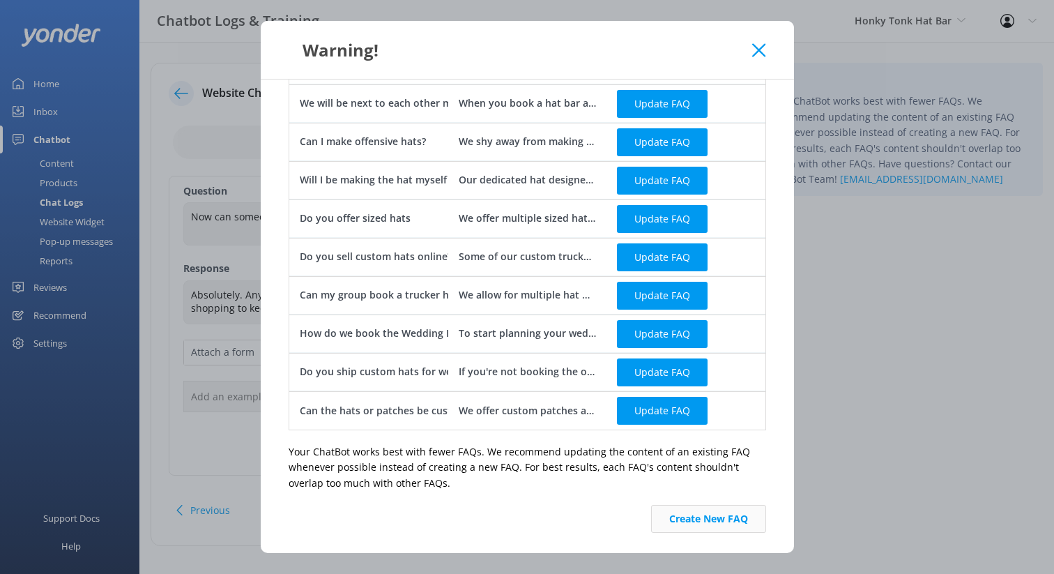
click at [712, 521] on button "Create New FAQ" at bounding box center [708, 519] width 115 height 28
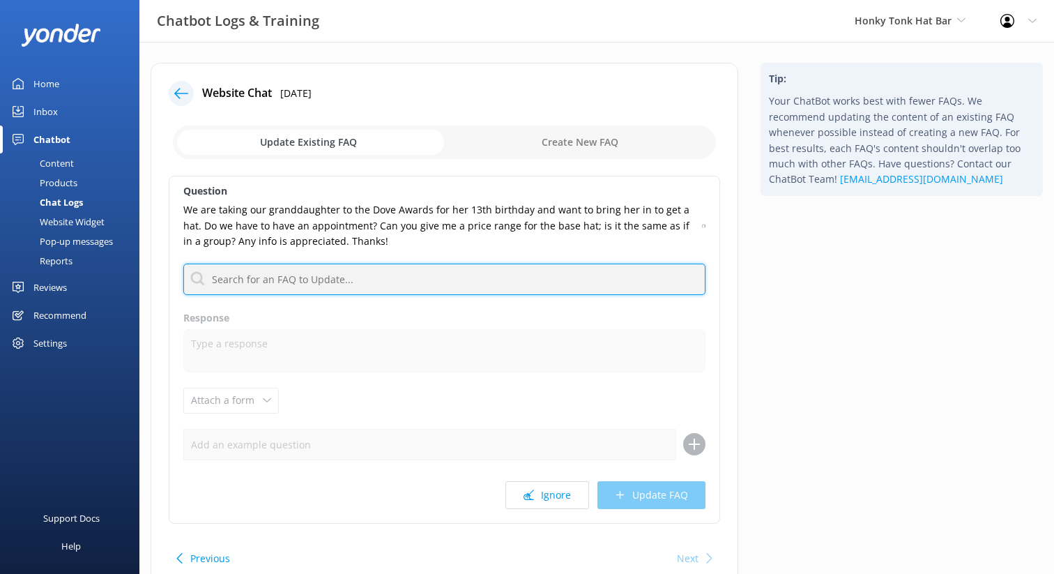
click at [321, 281] on input "text" at bounding box center [444, 278] width 522 height 31
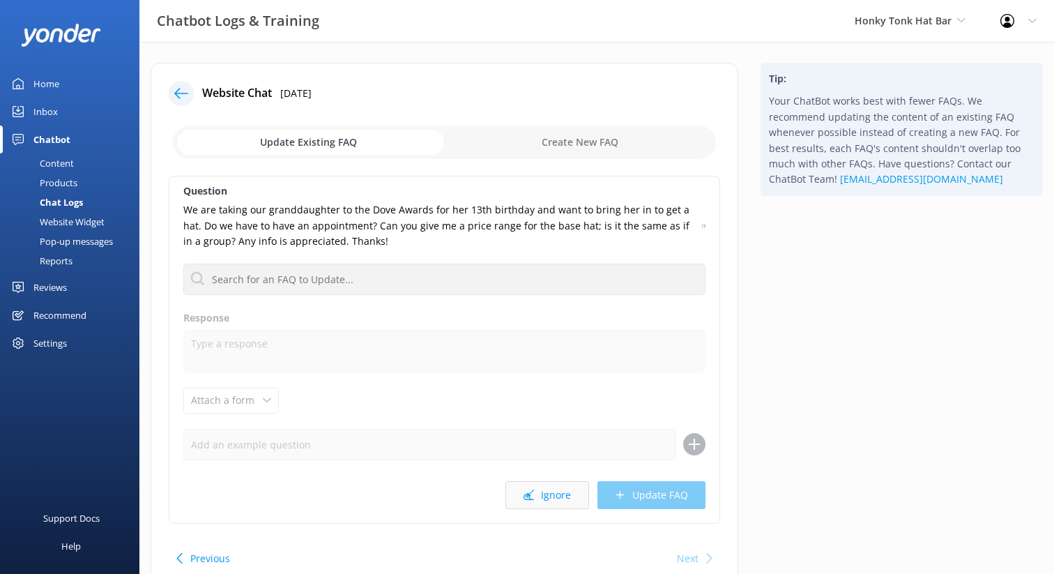
click at [534, 500] on button "Ignore" at bounding box center [547, 495] width 84 height 28
click at [560, 491] on button "Ignore" at bounding box center [547, 495] width 84 height 28
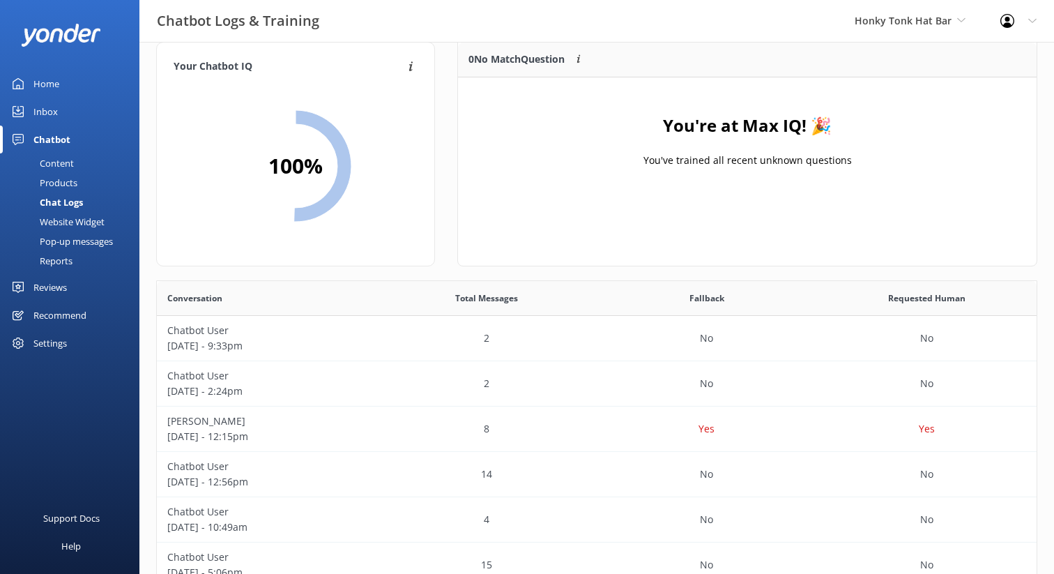
scroll to position [10, 0]
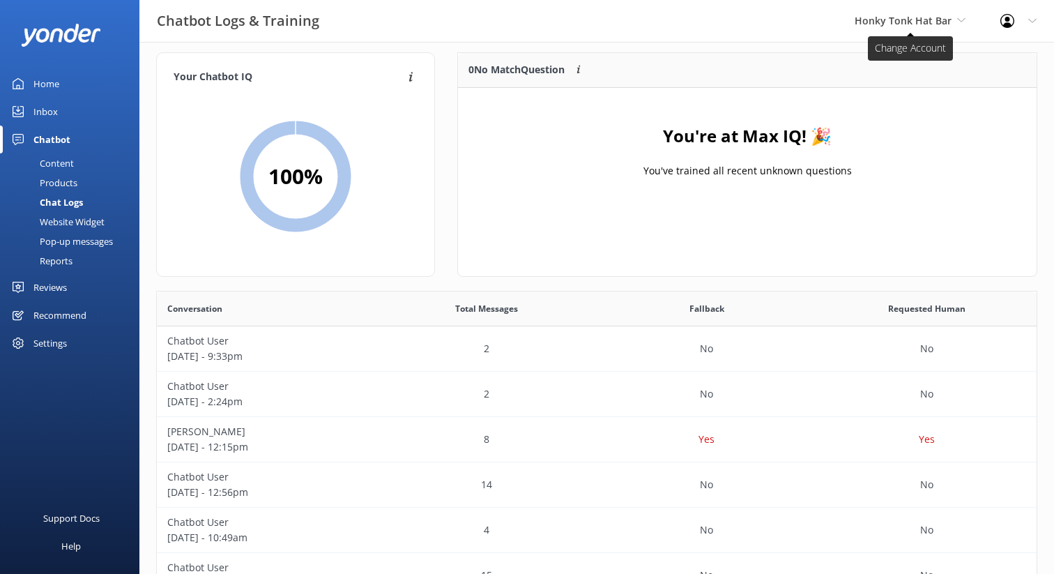
click at [947, 22] on span "Honky Tonk Hat Bar" at bounding box center [902, 20] width 97 height 13
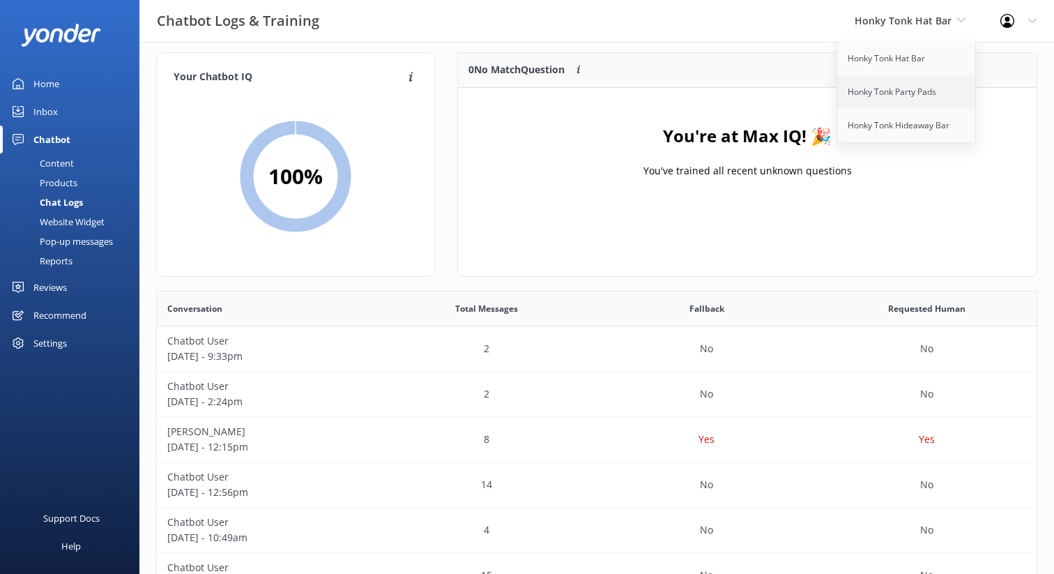
click at [895, 93] on link "Honky Tonk Party Pads" at bounding box center [906, 91] width 139 height 33
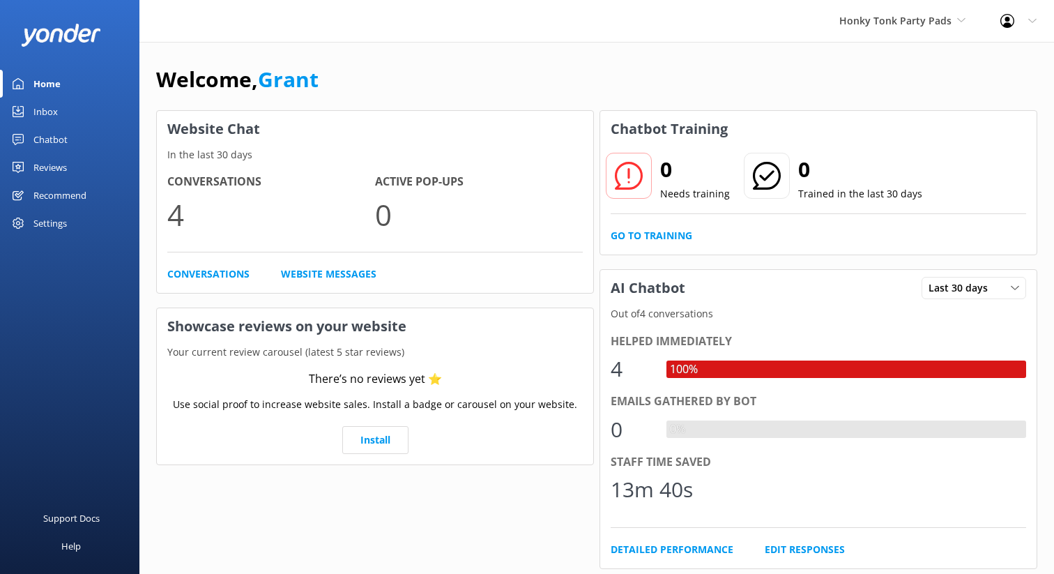
click at [218, 265] on div "Conversations 4 Active Pop-ups 0 Conversations Website Messages" at bounding box center [375, 227] width 436 height 130
click at [214, 270] on link "Conversations" at bounding box center [208, 273] width 82 height 15
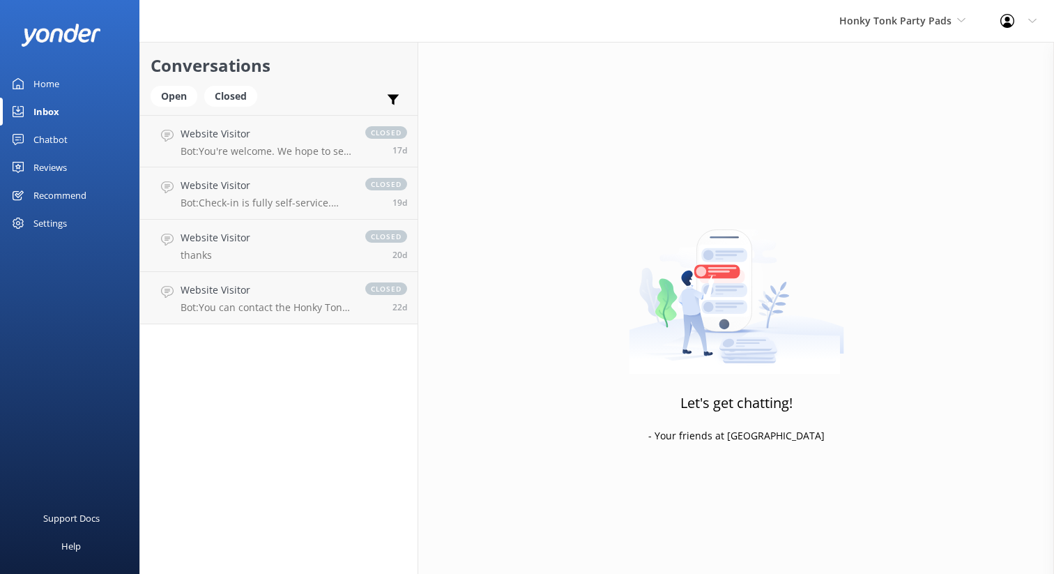
click at [45, 84] on div "Home" at bounding box center [46, 84] width 26 height 28
